Goal: Task Accomplishment & Management: Complete application form

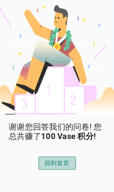
scroll to position [19, 0]
click at [64, 167] on div "回到首页" at bounding box center [57, 163] width 25 height 9
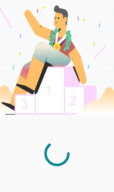
scroll to position [20, 0]
